Goal: Information Seeking & Learning: Learn about a topic

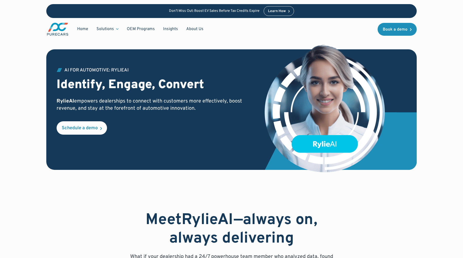
click at [58, 33] on img "main" at bounding box center [57, 29] width 23 height 14
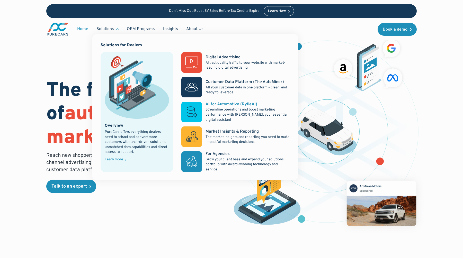
click at [232, 112] on p "Streamline operations and boost marketing performance with [PERSON_NAME], your …" at bounding box center [247, 114] width 84 height 15
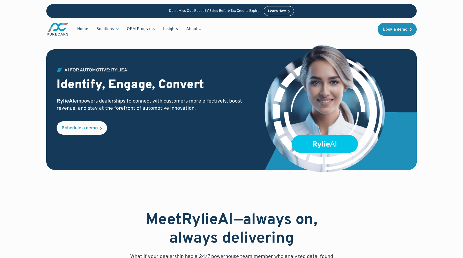
click at [28, 37] on div "Don’t Miss Out: Boost EV Sales Before Tax Credits Expire Learn How Home Solutio…" at bounding box center [231, 20] width 463 height 40
